Goal: Transaction & Acquisition: Purchase product/service

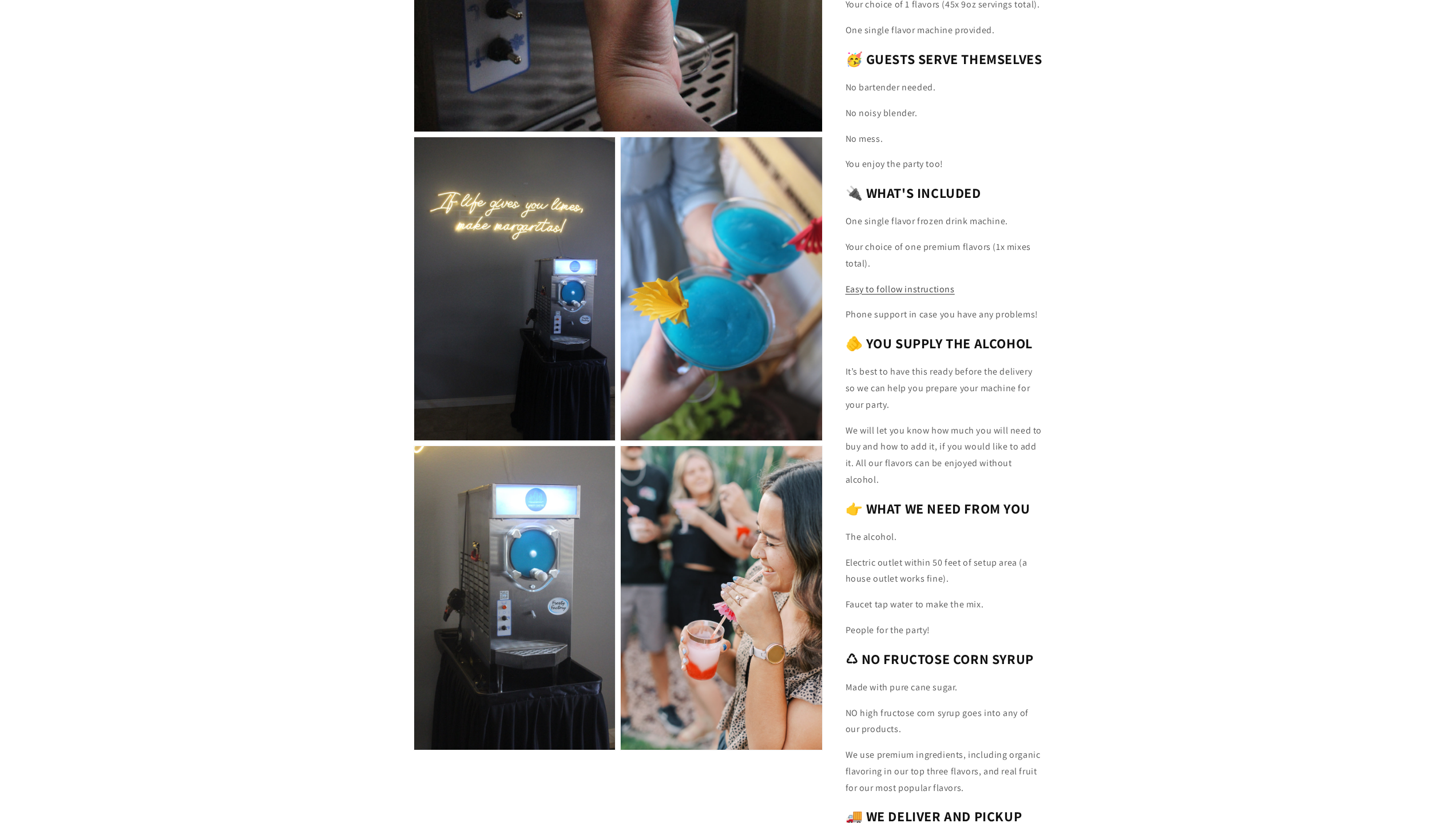
scroll to position [228, 0]
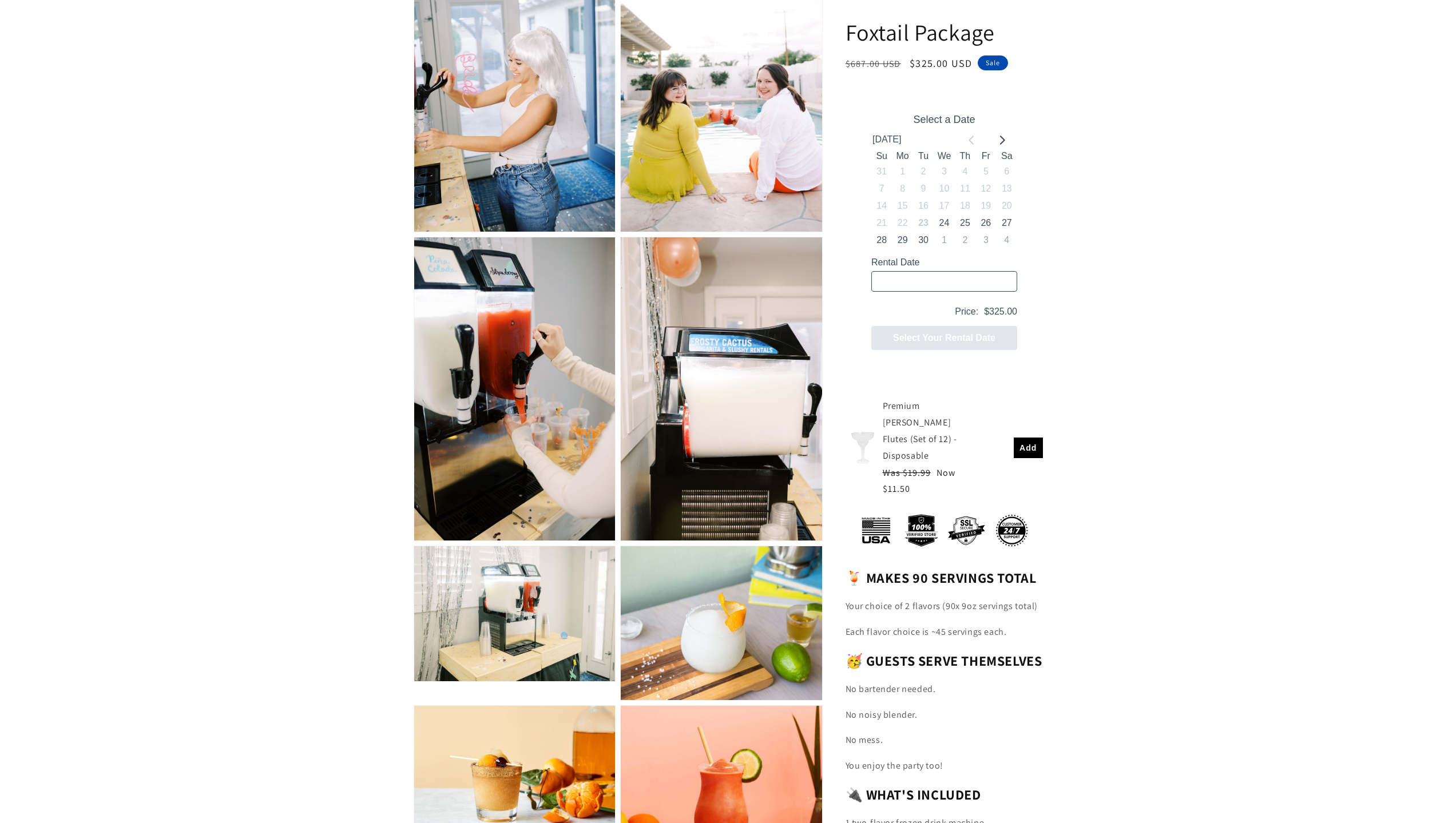
scroll to position [972, 0]
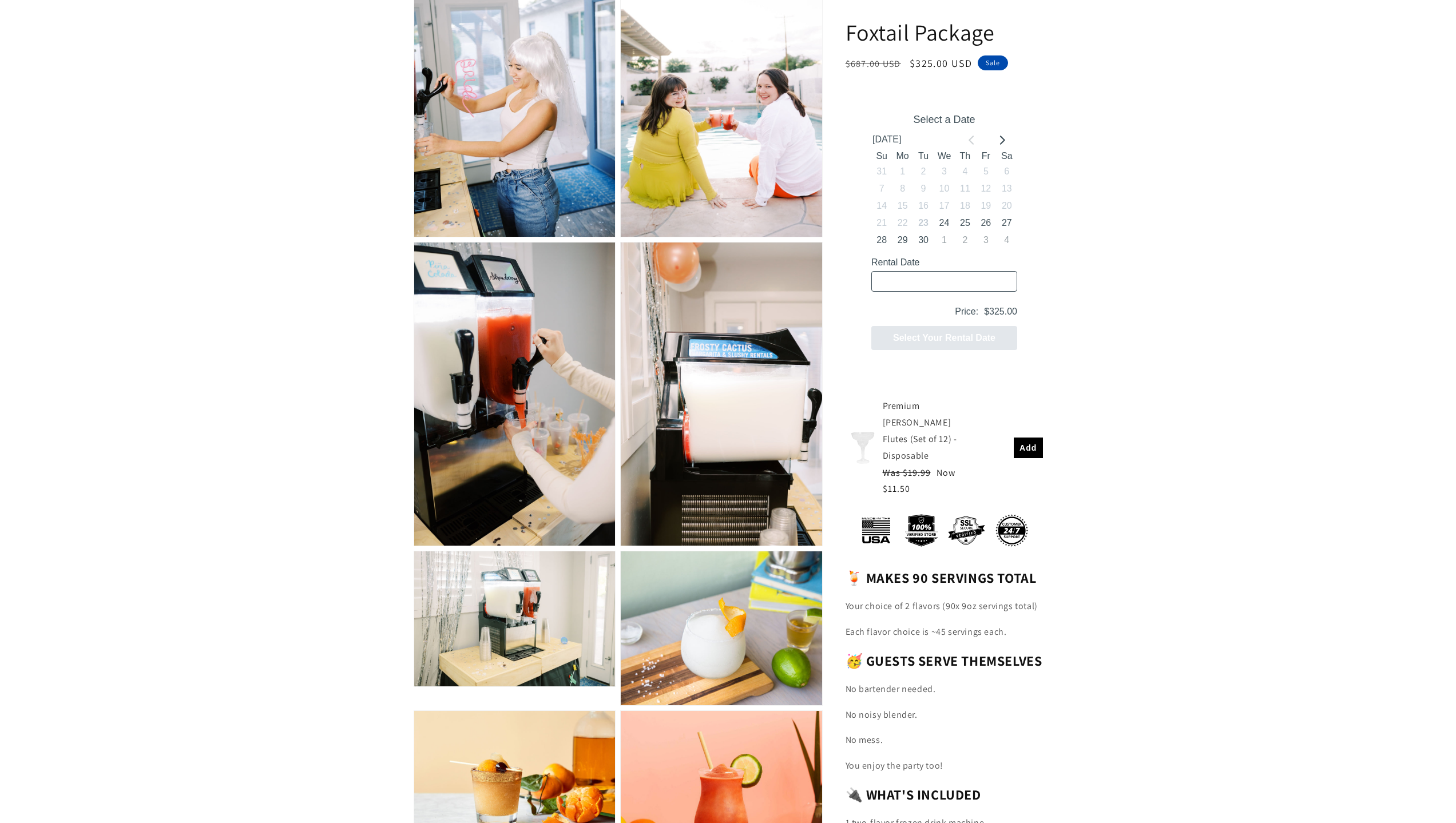
click at [1253, 316] on section "Skip to product information Open media 1 in modal Open media 2 in modal Open me…" at bounding box center [728, 610] width 1456 height 2912
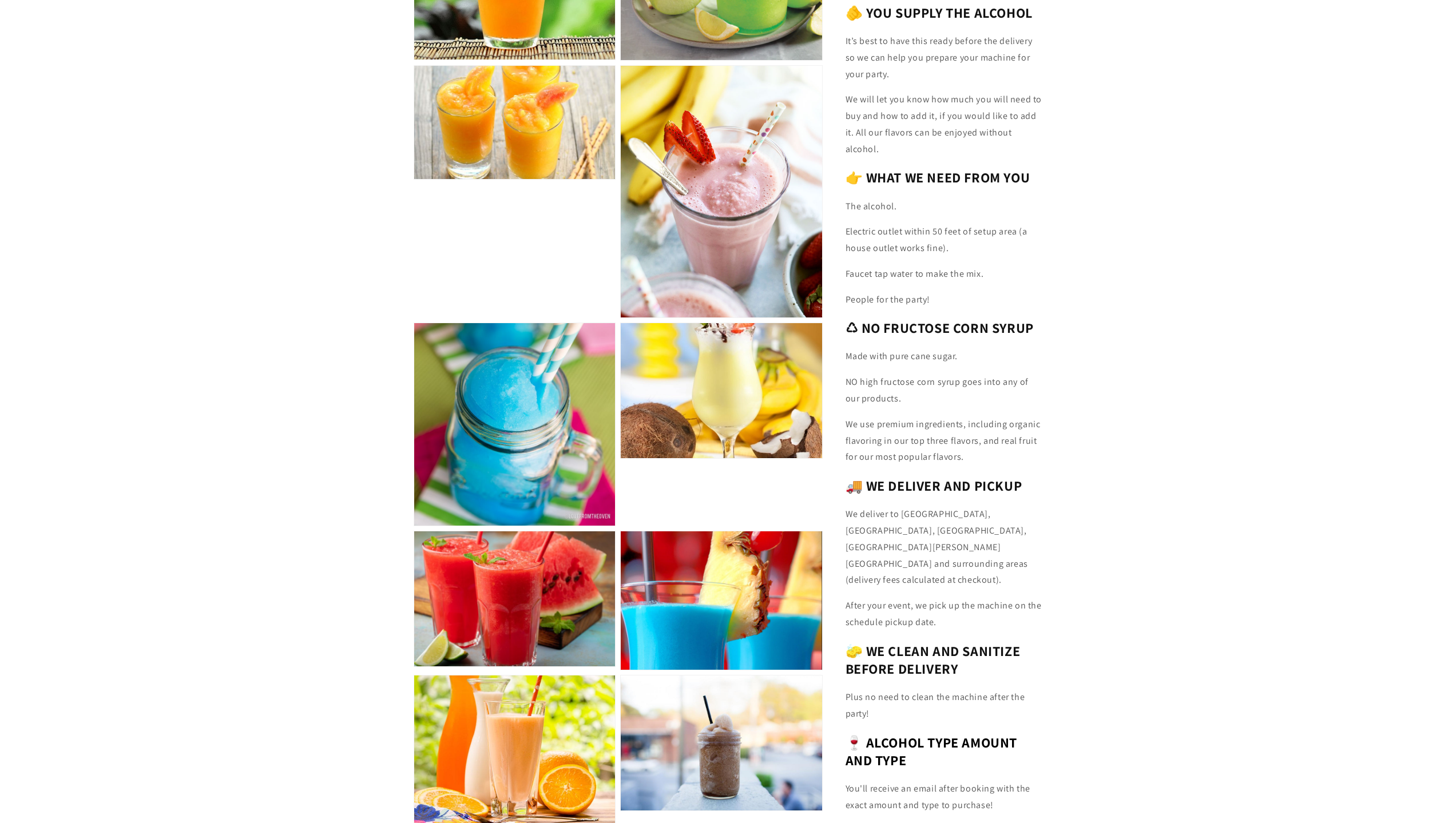
scroll to position [2173, 0]
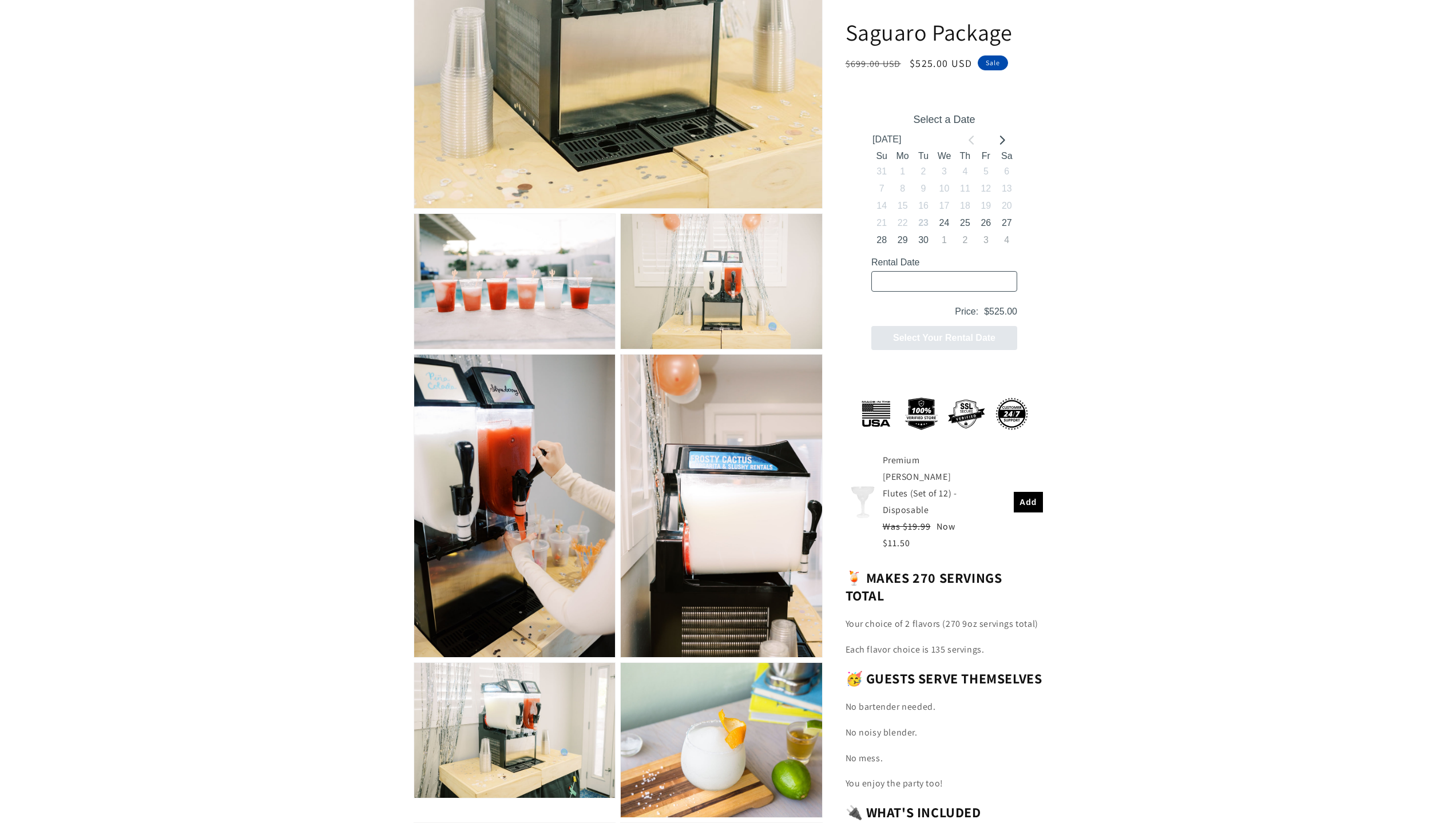
scroll to position [572, 0]
